Goal: Information Seeking & Learning: Learn about a topic

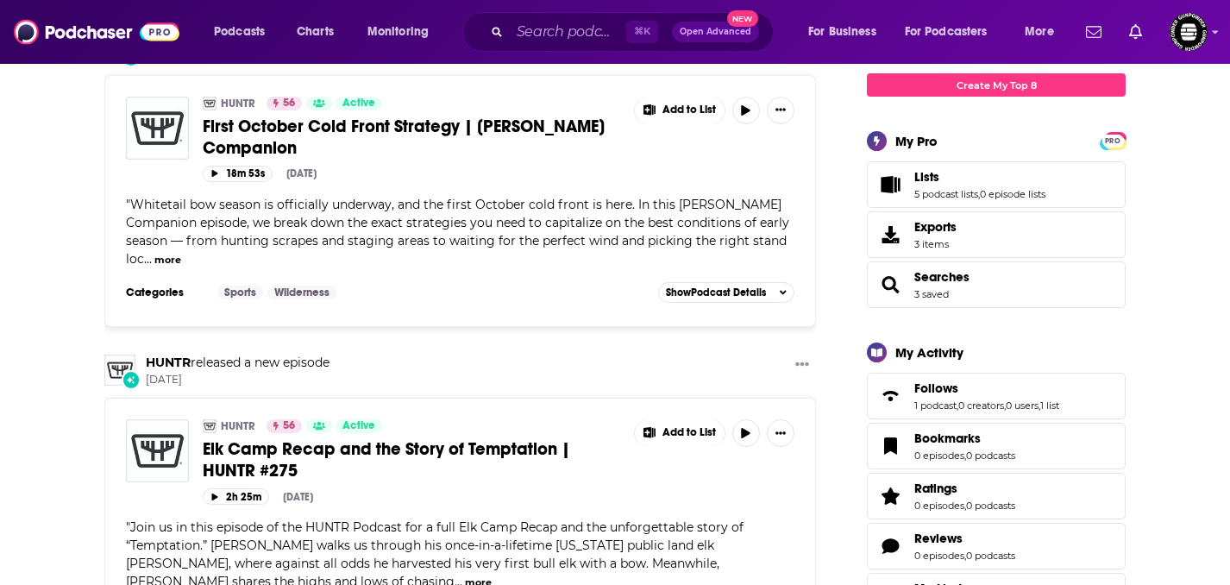
scroll to position [102, 0]
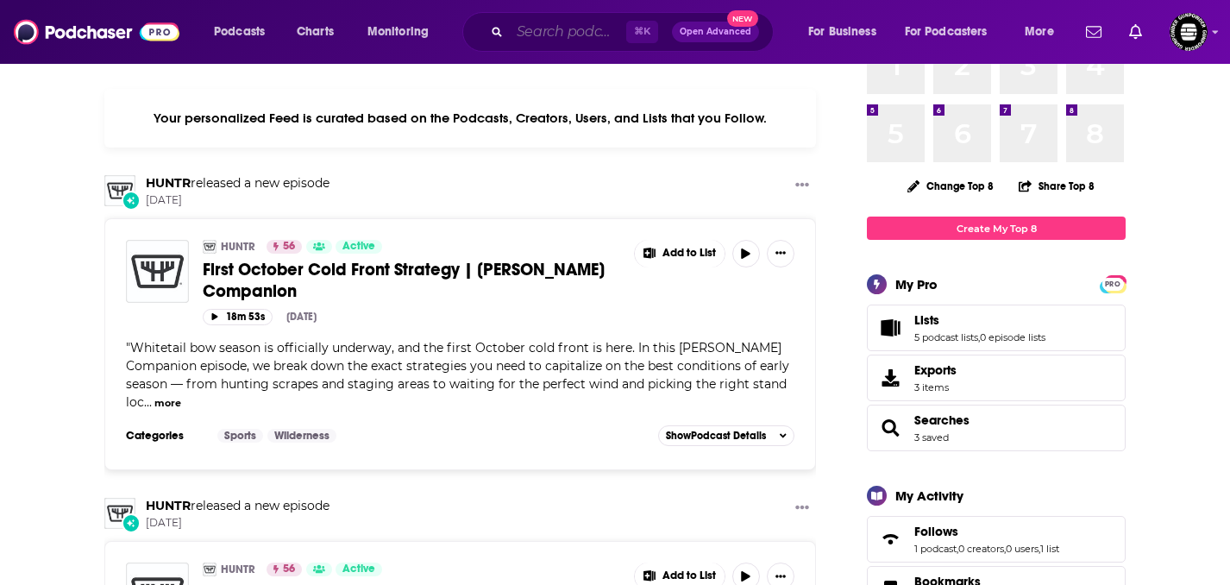
click at [568, 21] on input "Search podcasts, credits, & more..." at bounding box center [568, 32] width 116 height 28
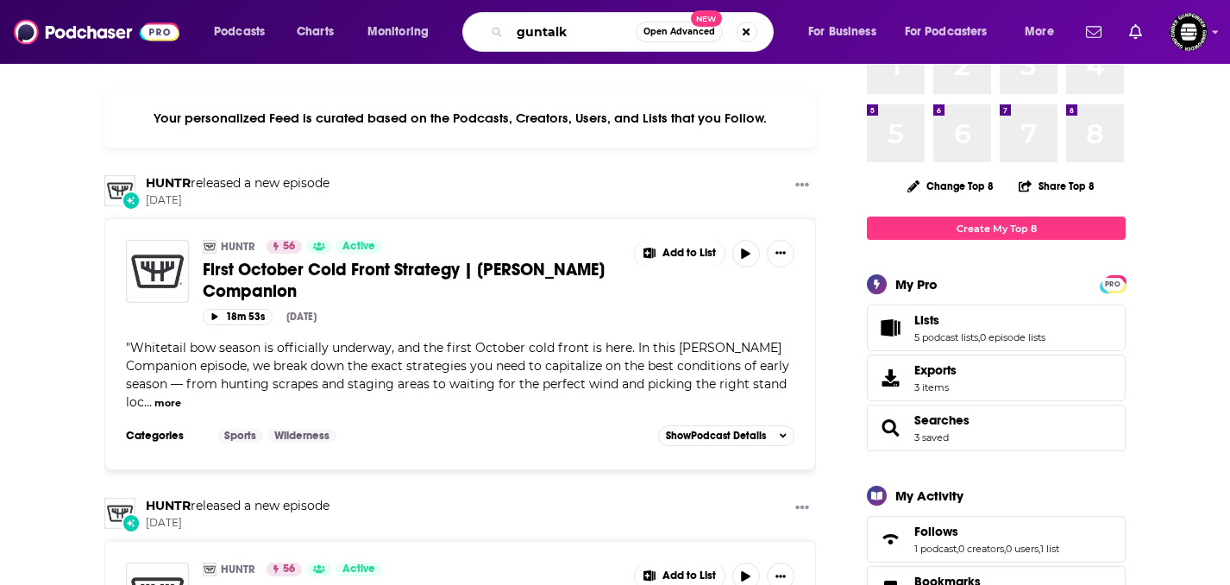
type input "guntalk"
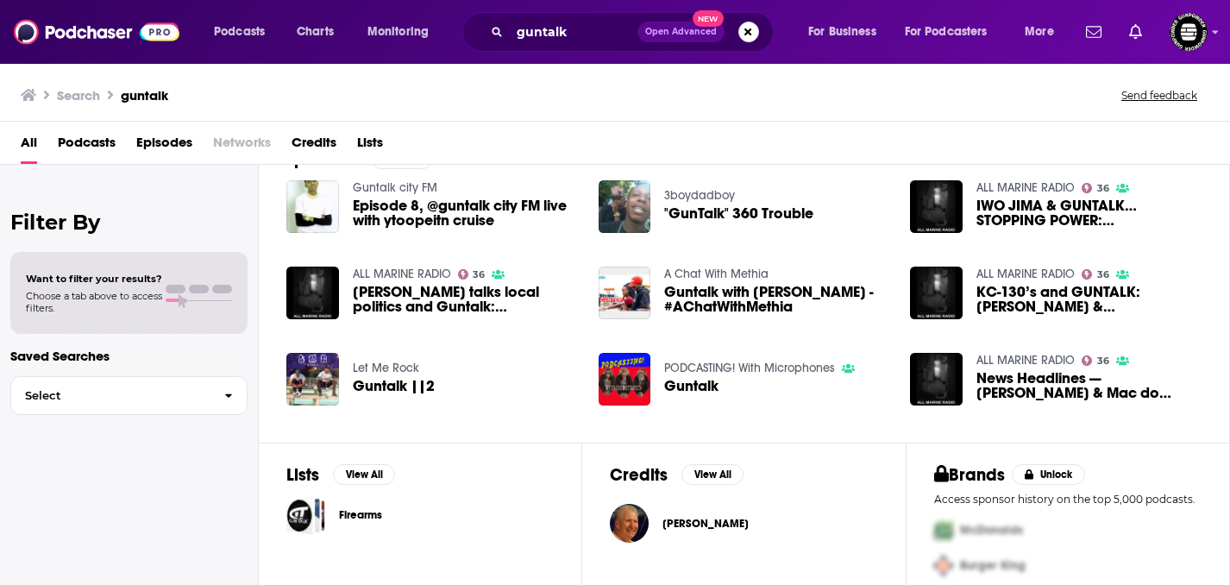
scroll to position [332, 0]
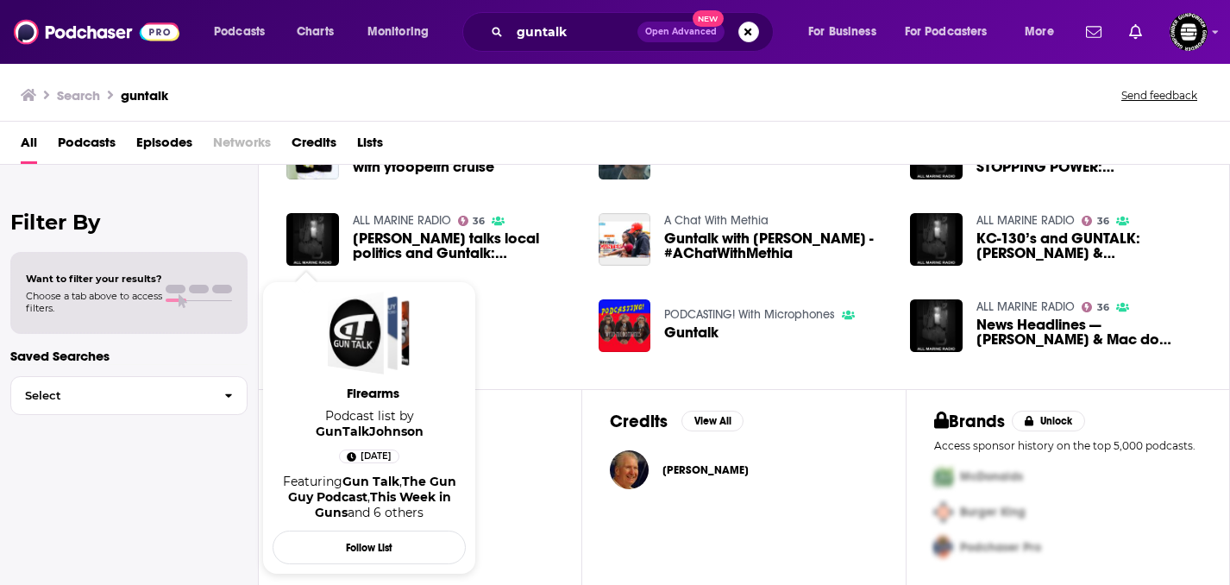
click at [382, 396] on span "Firearms" at bounding box center [372, 393] width 193 height 16
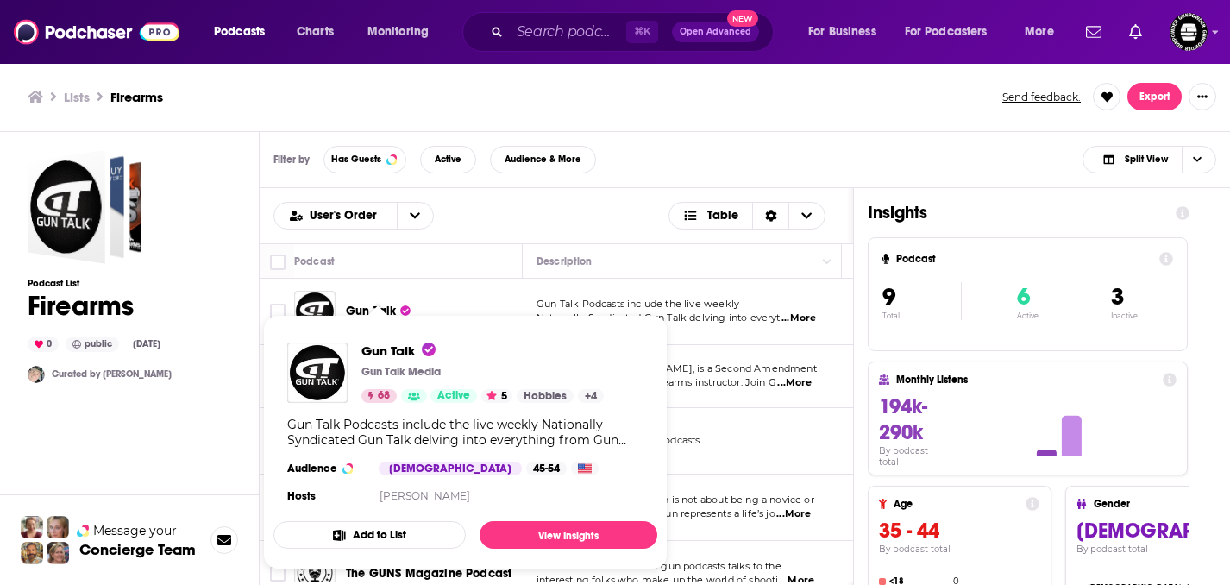
click at [357, 307] on span "Gun Talk Gun Talk Media 68 Active 5 Hobbies + 4 Gun Talk Podcasts include the l…" at bounding box center [465, 441] width 405 height 275
click at [494, 537] on link "View Insights" at bounding box center [569, 535] width 178 height 28
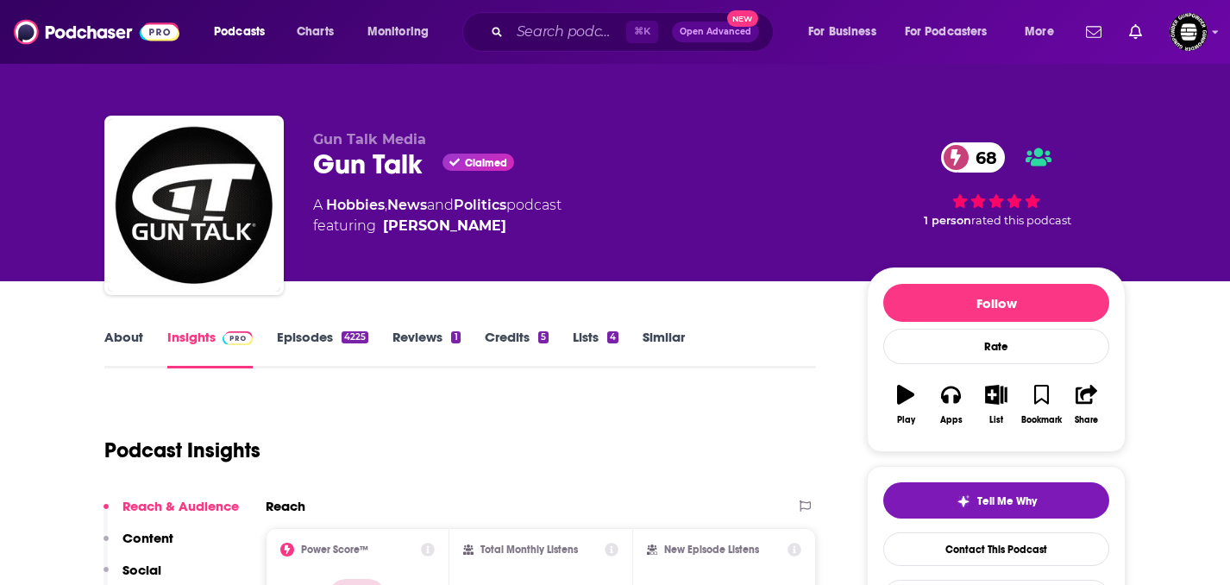
click at [316, 330] on link "Episodes 4225" at bounding box center [322, 349] width 91 height 40
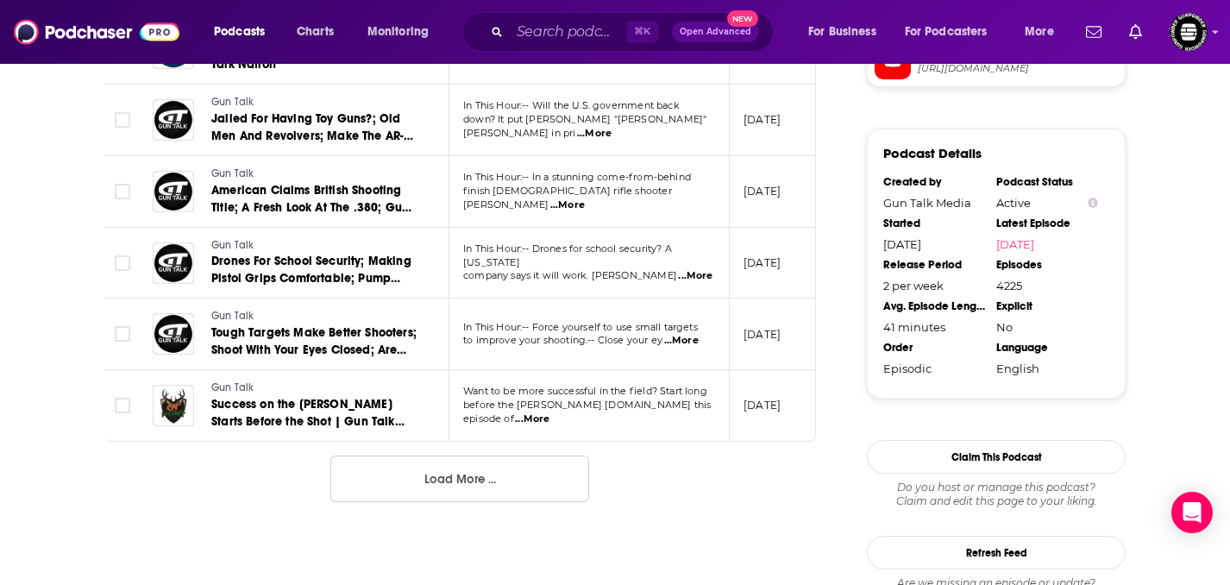
scroll to position [1855, 0]
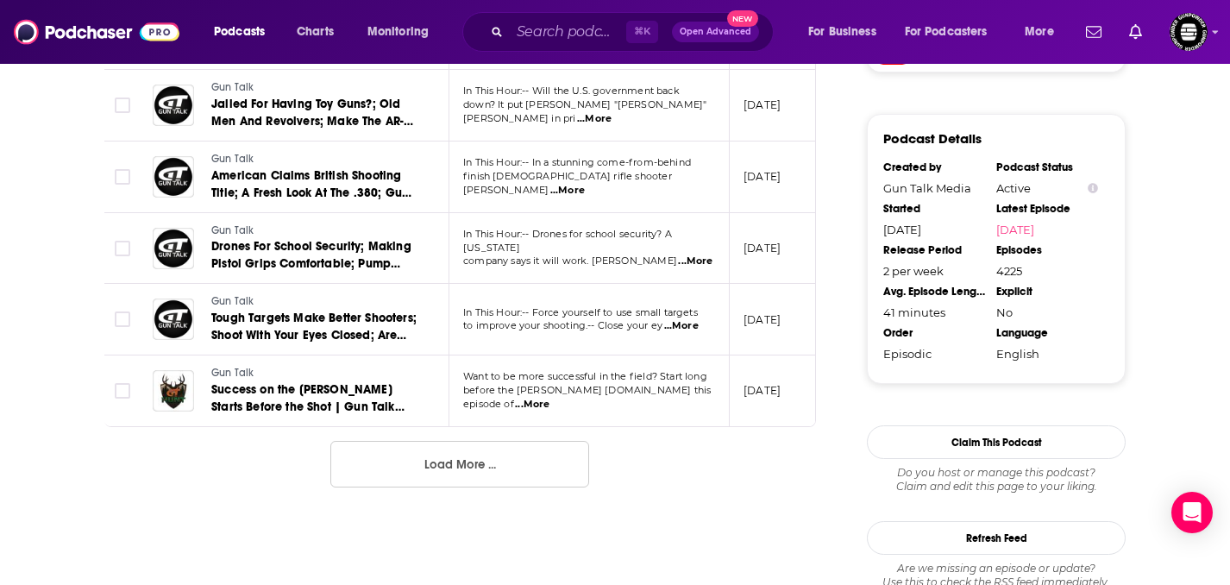
click at [549, 399] on span "...More" at bounding box center [532, 405] width 35 height 14
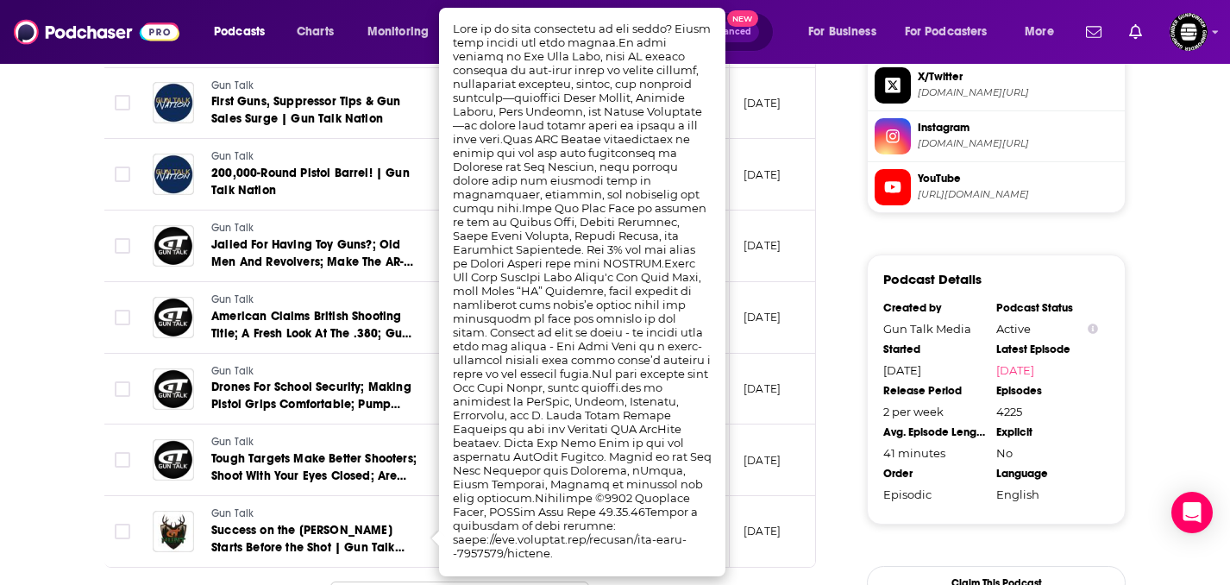
scroll to position [1710, 0]
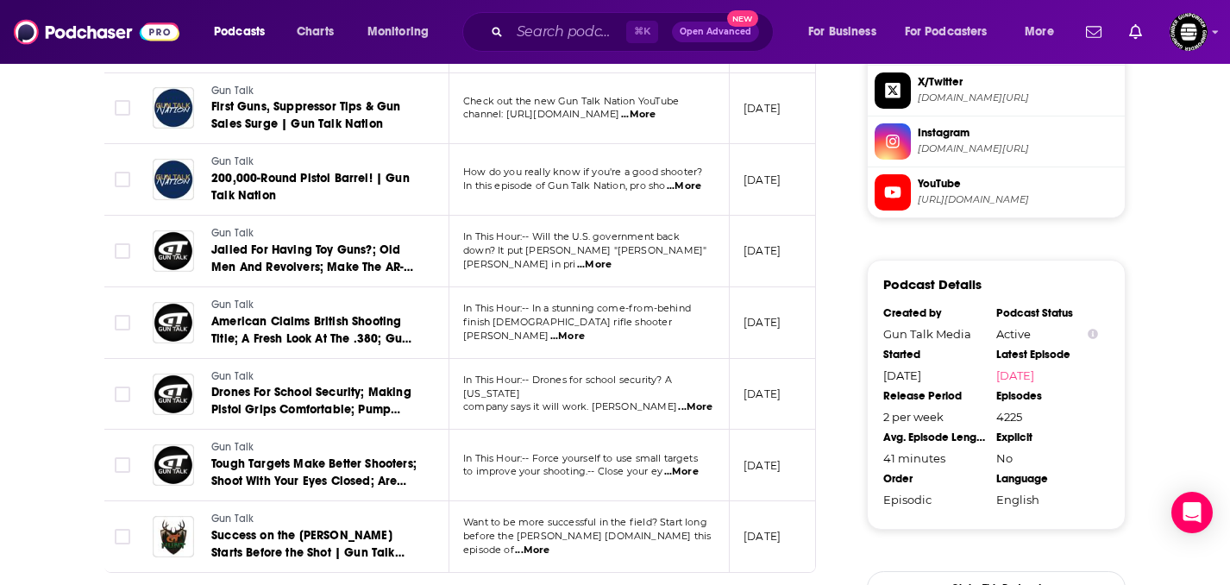
click at [549, 544] on span "...More" at bounding box center [532, 550] width 35 height 14
drag, startPoint x: 507, startPoint y: 104, endPoint x: 540, endPoint y: 103, distance: 32.8
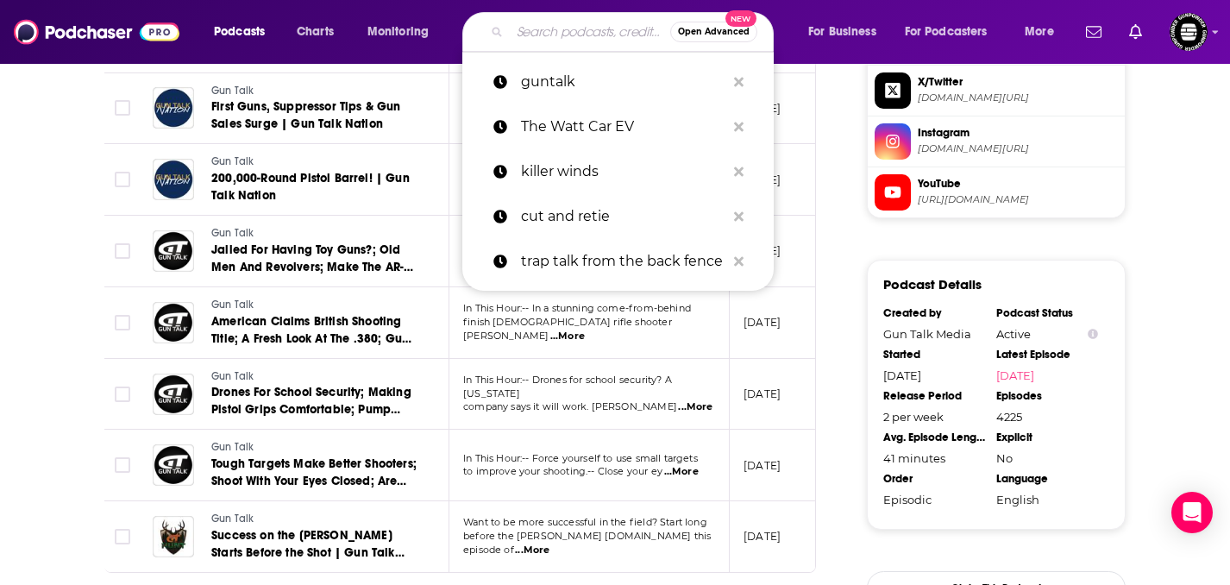
click at [539, 32] on input "Search podcasts, credits, & more..." at bounding box center [590, 32] width 160 height 28
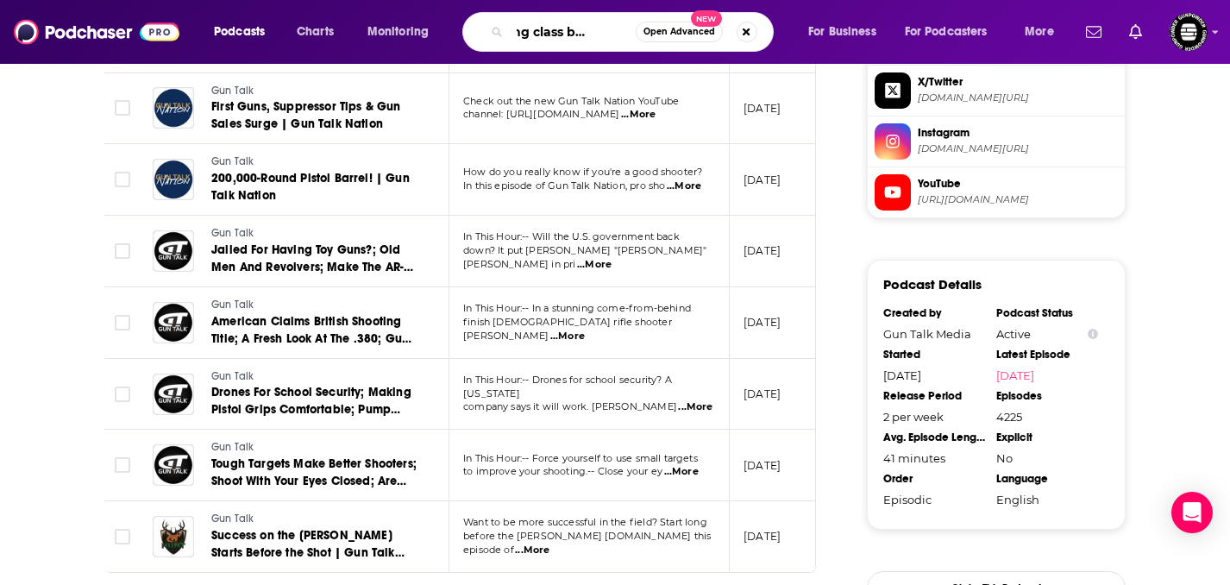
type input "working class bowhuner"
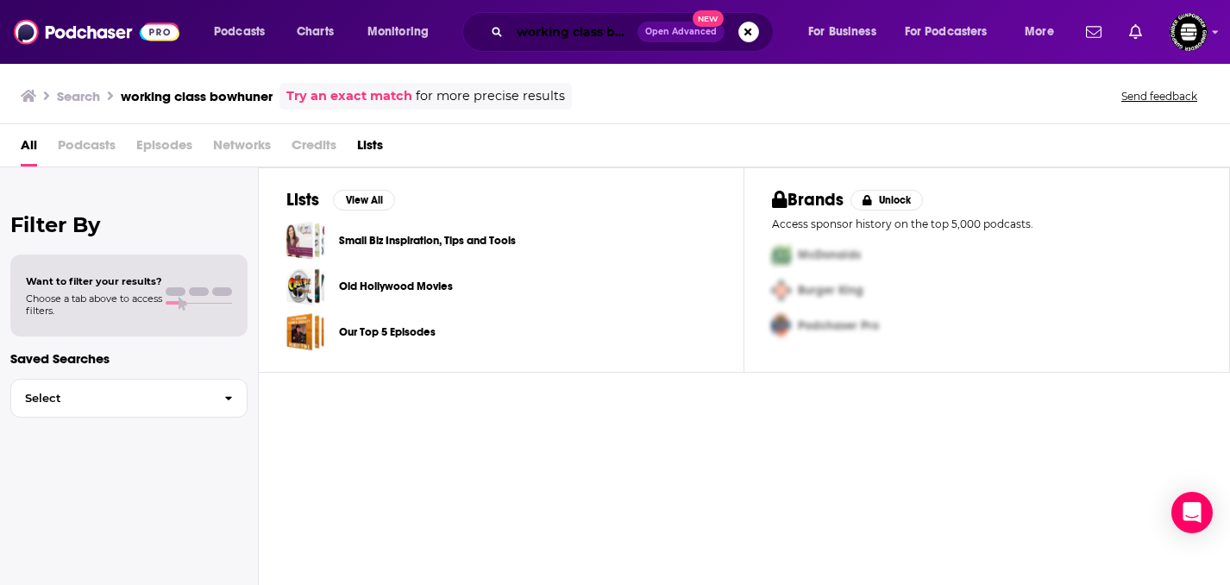
click at [569, 34] on input "working class bowhuner" at bounding box center [574, 32] width 128 height 28
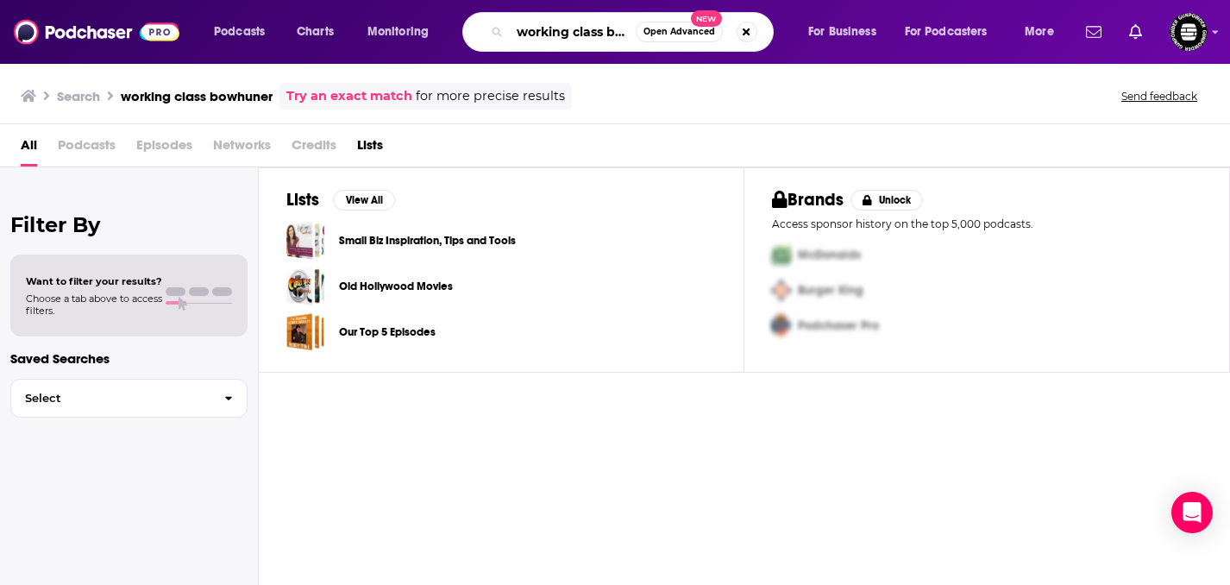
scroll to position [0, 45]
click at [623, 35] on input "working class bowhuner" at bounding box center [573, 32] width 126 height 28
type input "working class bowhunter"
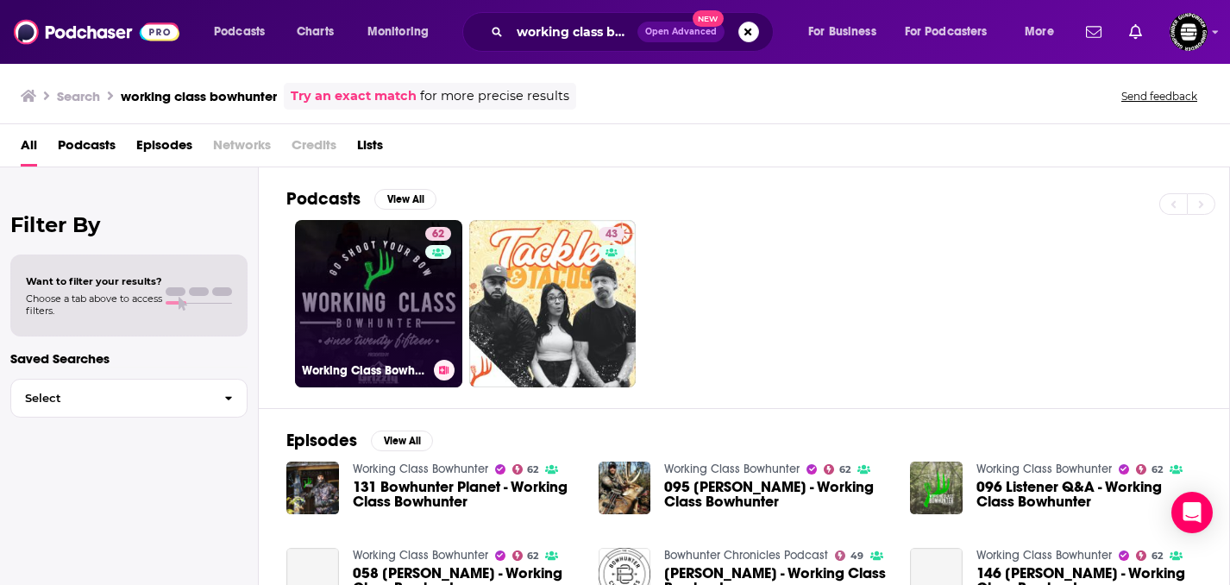
click at [395, 301] on link "62 Working Class Bowhunter" at bounding box center [378, 303] width 167 height 167
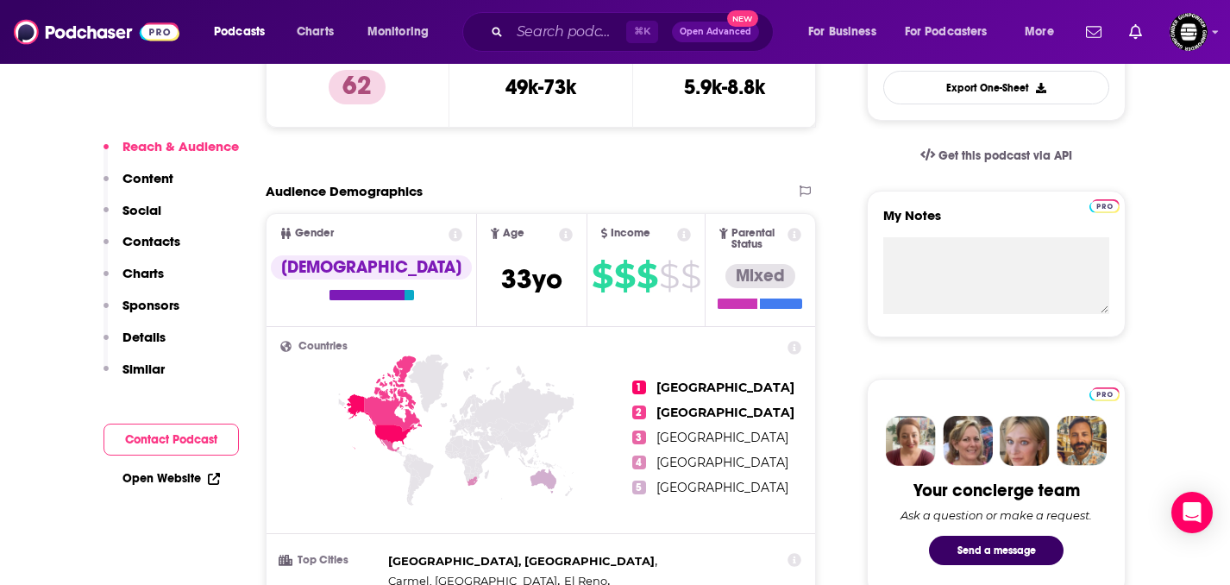
scroll to position [500, 0]
